Goal: Transaction & Acquisition: Purchase product/service

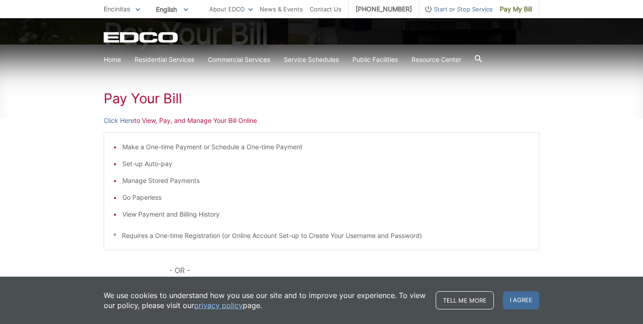
scroll to position [121, 0]
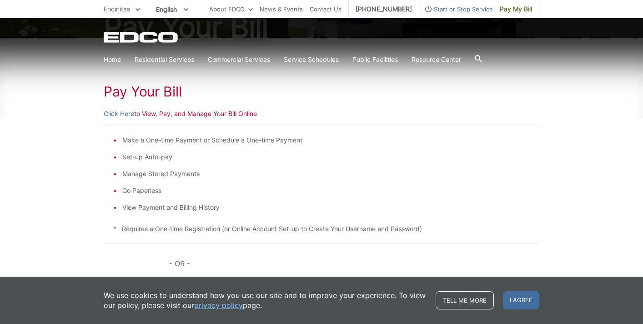
click at [153, 115] on p "Click Here to View, Pay, and Manage Your Bill Online" at bounding box center [322, 114] width 436 height 10
click at [121, 114] on link "Click Here" at bounding box center [119, 114] width 30 height 10
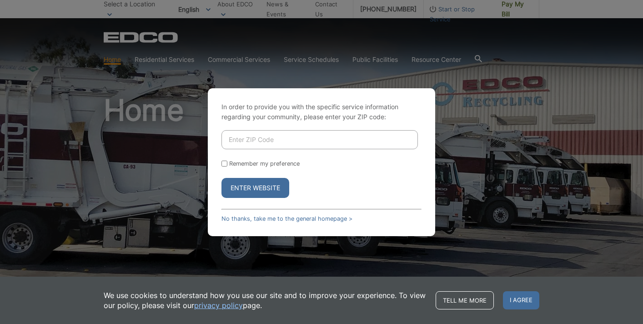
click at [304, 270] on div "In order to provide you with the specific service information regarding your co…" at bounding box center [321, 162] width 643 height 324
click at [520, 300] on span "I agree" at bounding box center [521, 300] width 36 height 18
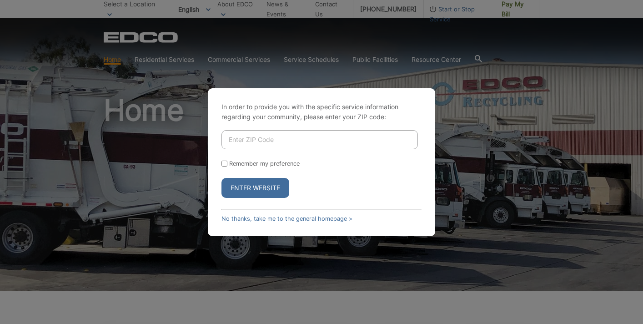
click at [210, 41] on div "In order to provide you with the specific service information regarding your co…" at bounding box center [321, 162] width 643 height 324
click at [251, 189] on button "Enter Website" at bounding box center [255, 188] width 68 height 20
click at [251, 144] on input "Enter ZIP Code" at bounding box center [319, 139] width 196 height 19
type input "92024"
click at [241, 181] on button "Enter Website" at bounding box center [255, 188] width 68 height 20
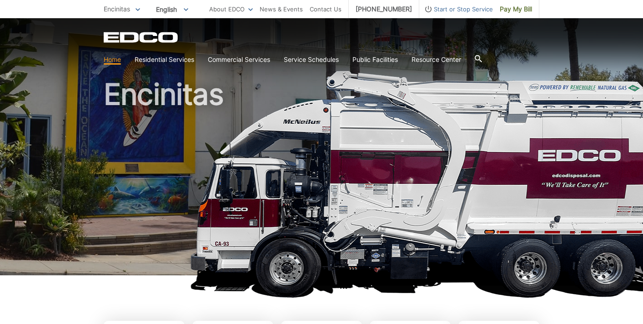
scroll to position [16, 0]
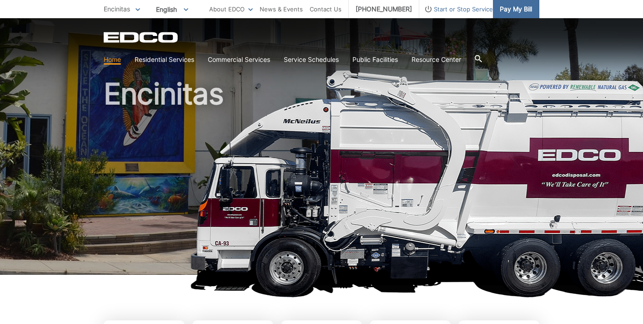
click at [510, 8] on span "Pay My Bill" at bounding box center [516, 9] width 32 height 10
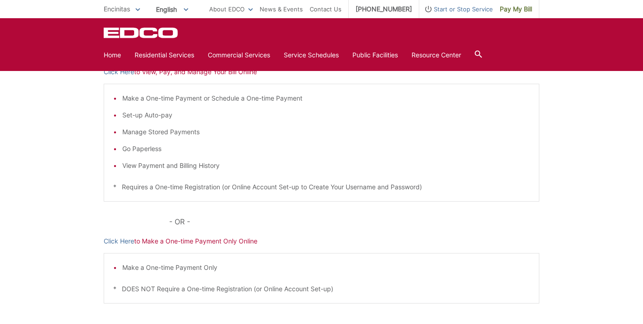
scroll to position [187, 0]
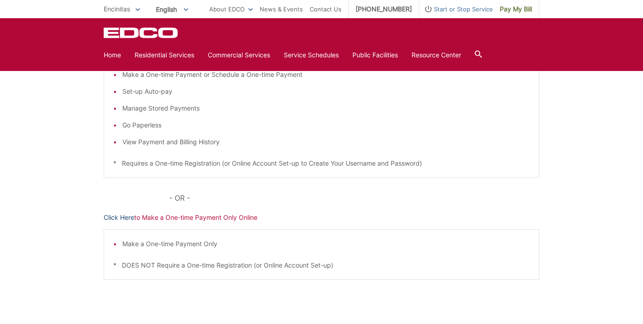
click at [114, 216] on link "Click Here" at bounding box center [119, 217] width 30 height 10
